Goal: Transaction & Acquisition: Purchase product/service

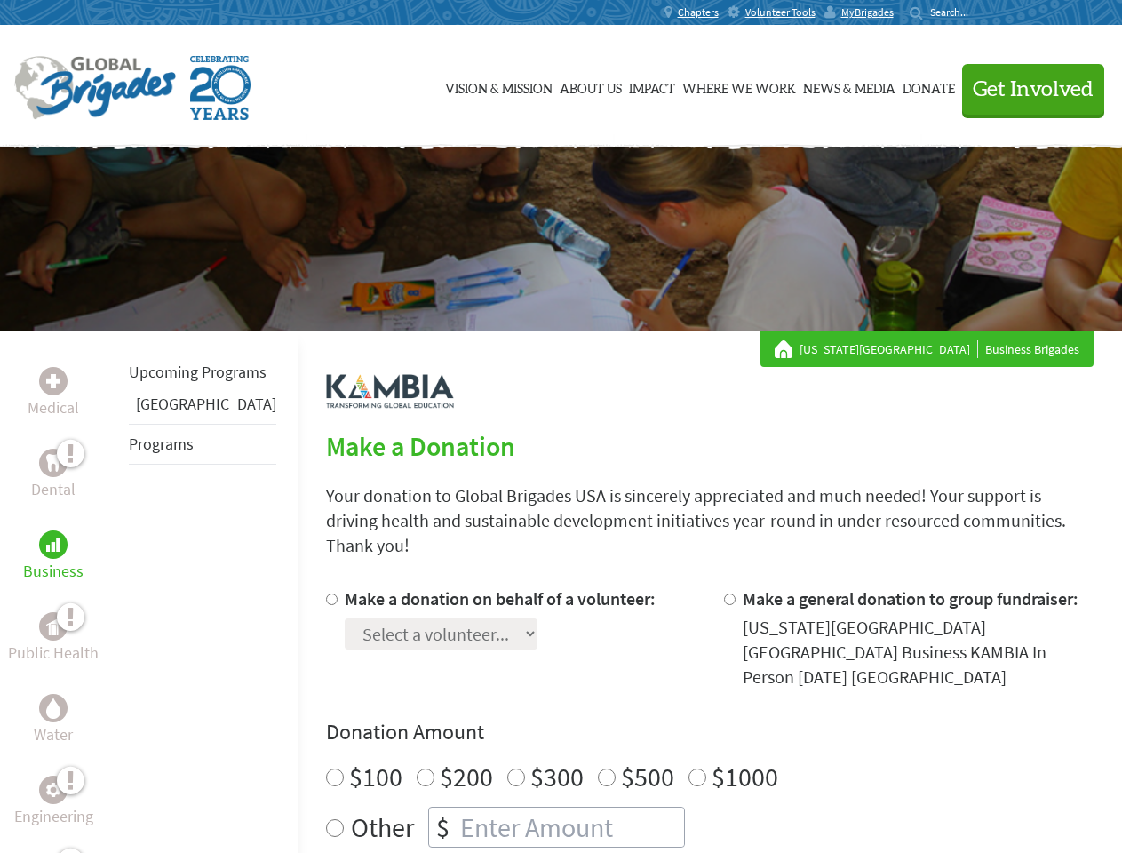
click at [980, 12] on div "Search for:" at bounding box center [944, 12] width 71 height 14
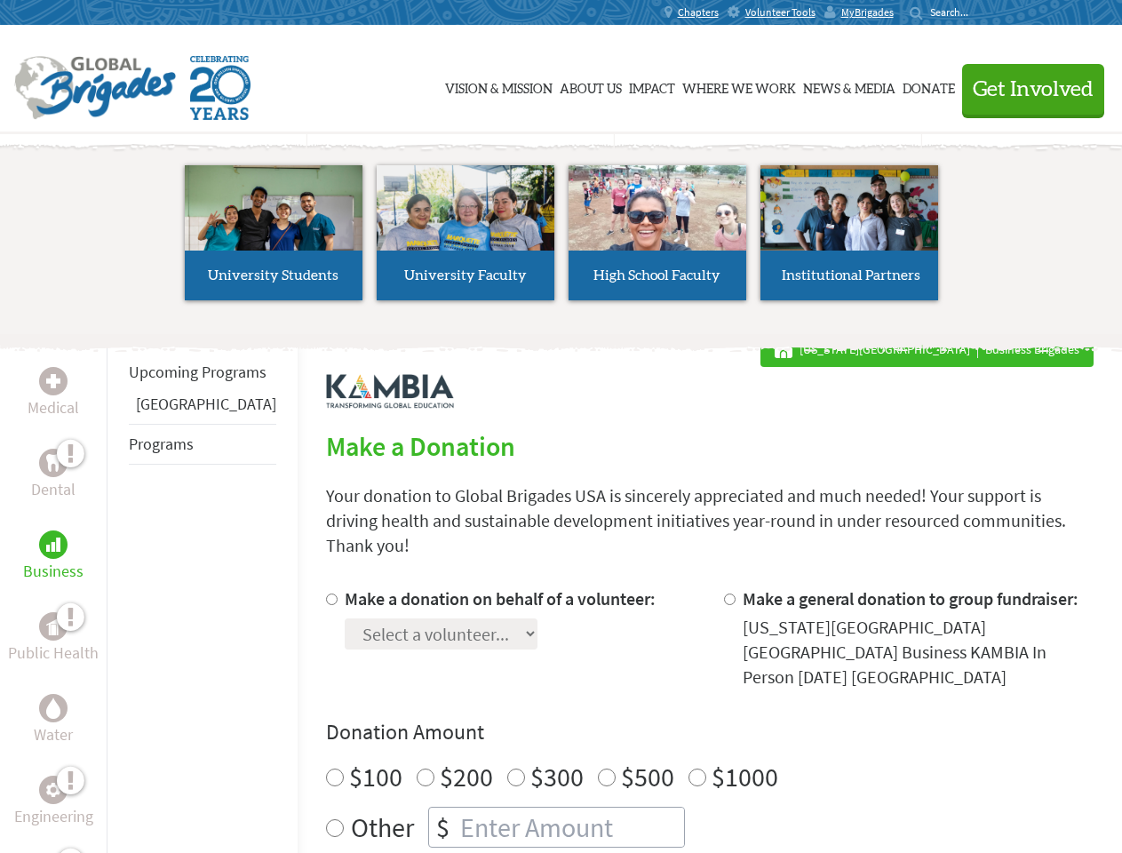
click at [1025, 89] on span "Get Involved" at bounding box center [1032, 89] width 121 height 21
click at [561, 239] on li "High School Faculty" at bounding box center [657, 232] width 192 height 163
click at [119, 591] on div "Upcoming Programs Panama Programs" at bounding box center [202, 757] width 191 height 853
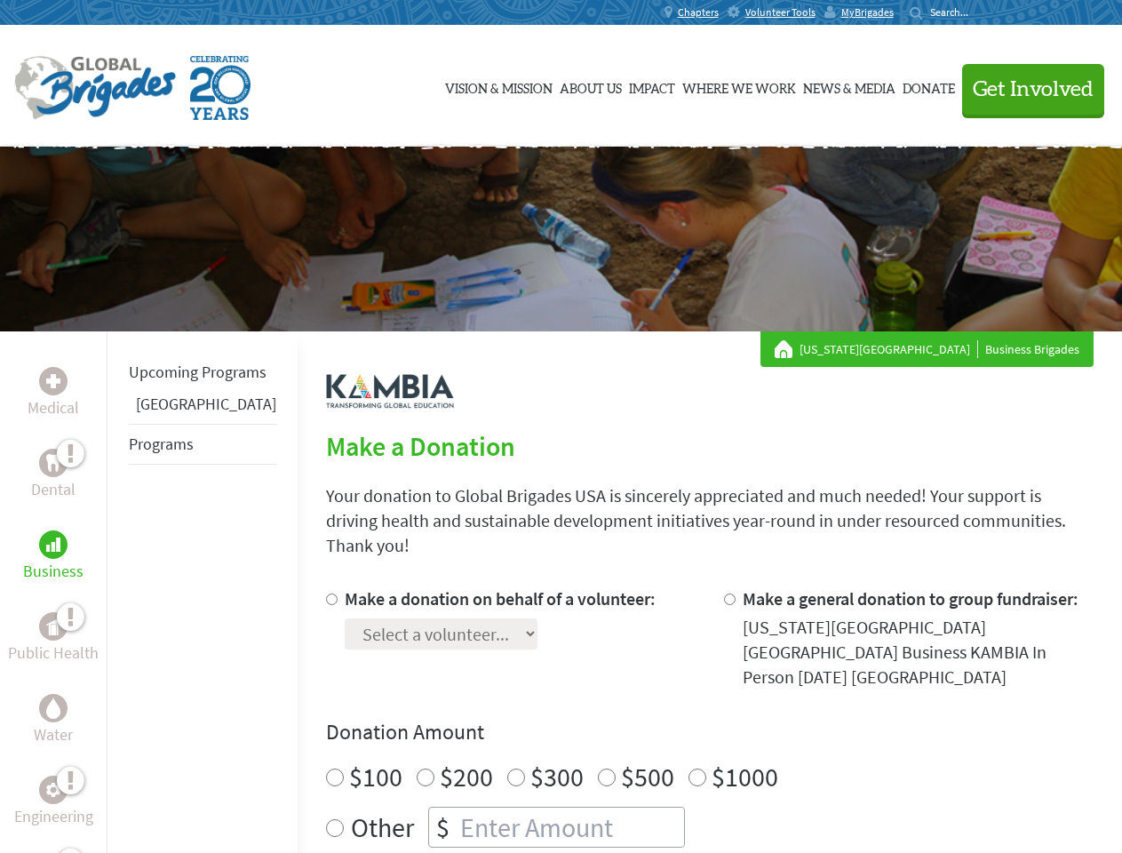
click at [680, 718] on div "Donation Amount $100 $200 $300 $500 $1000 Other $" at bounding box center [709, 783] width 767 height 130
click at [326, 593] on input "Make a donation on behalf of a volunteer:" at bounding box center [332, 599] width 12 height 12
radio input "true"
click at [724, 593] on input "Make a general donation to group fundraiser:" at bounding box center [730, 599] width 12 height 12
radio input "true"
